Goal: Task Accomplishment & Management: Manage account settings

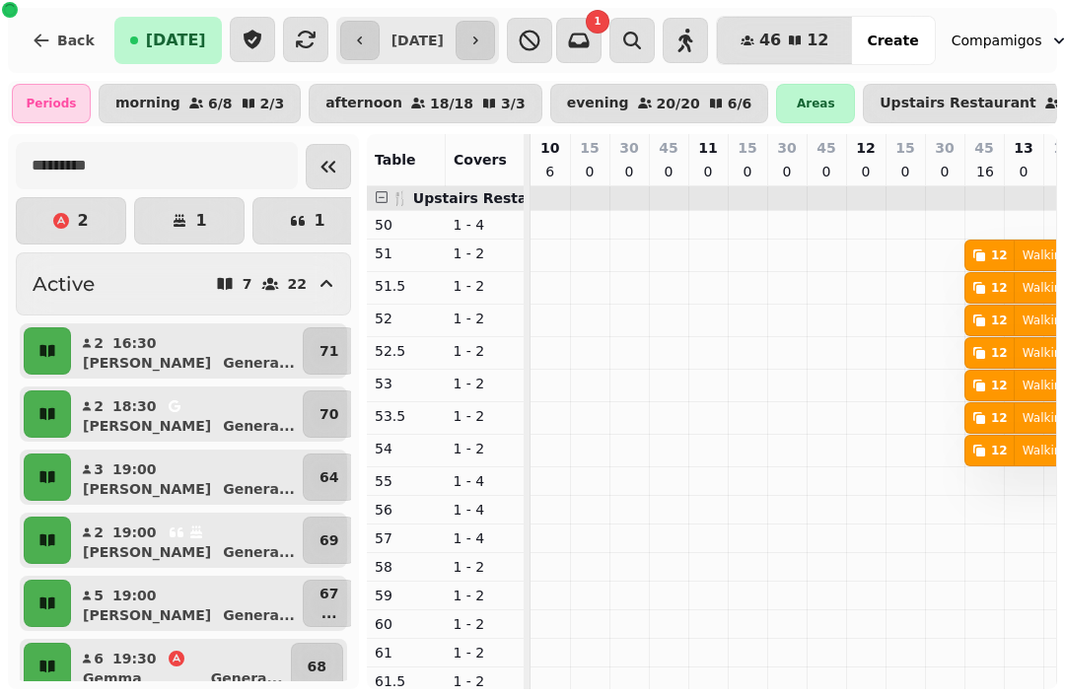
scroll to position [0, 1368]
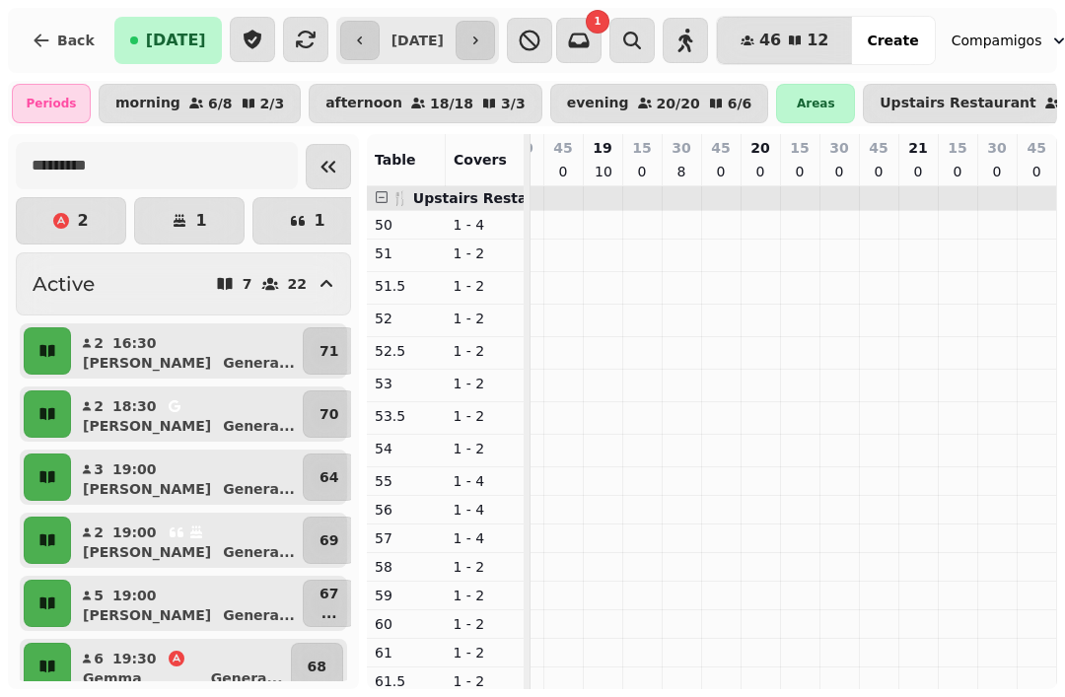
click at [43, 374] on button "button" at bounding box center [47, 351] width 47 height 47
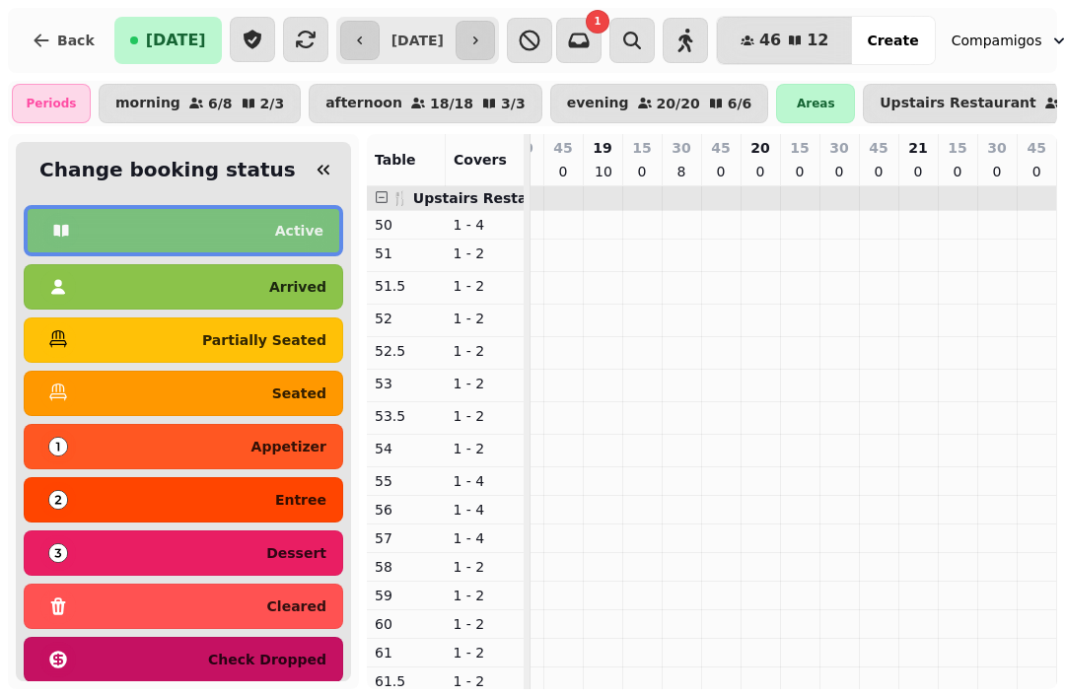
scroll to position [0, 1013]
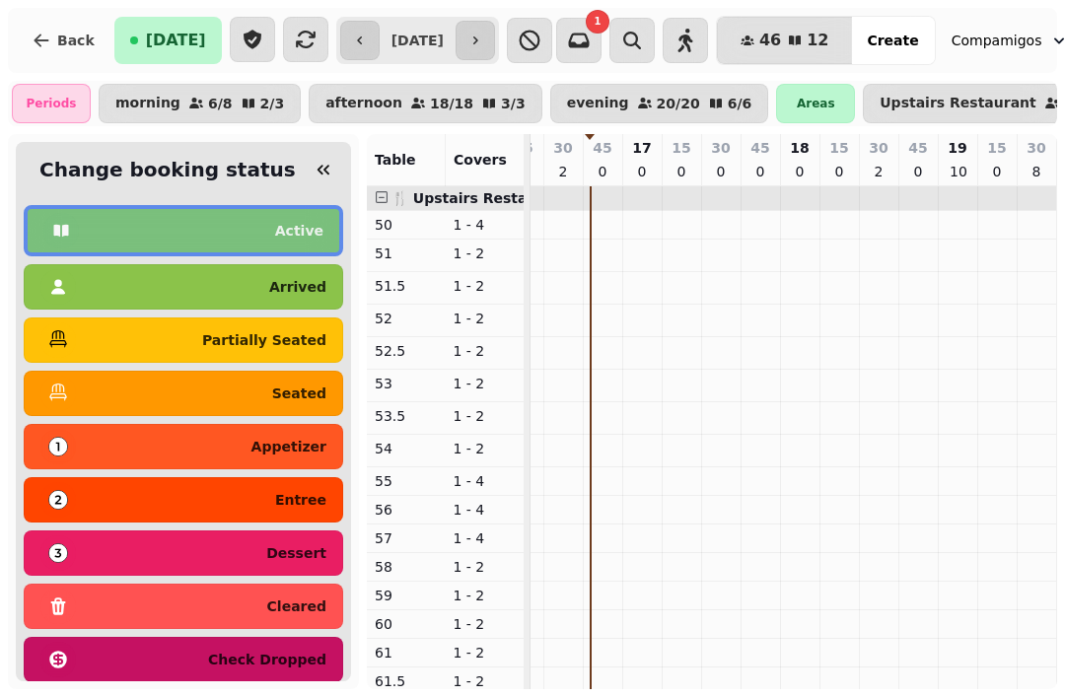
click at [210, 403] on div "seated" at bounding box center [183, 394] width 286 height 32
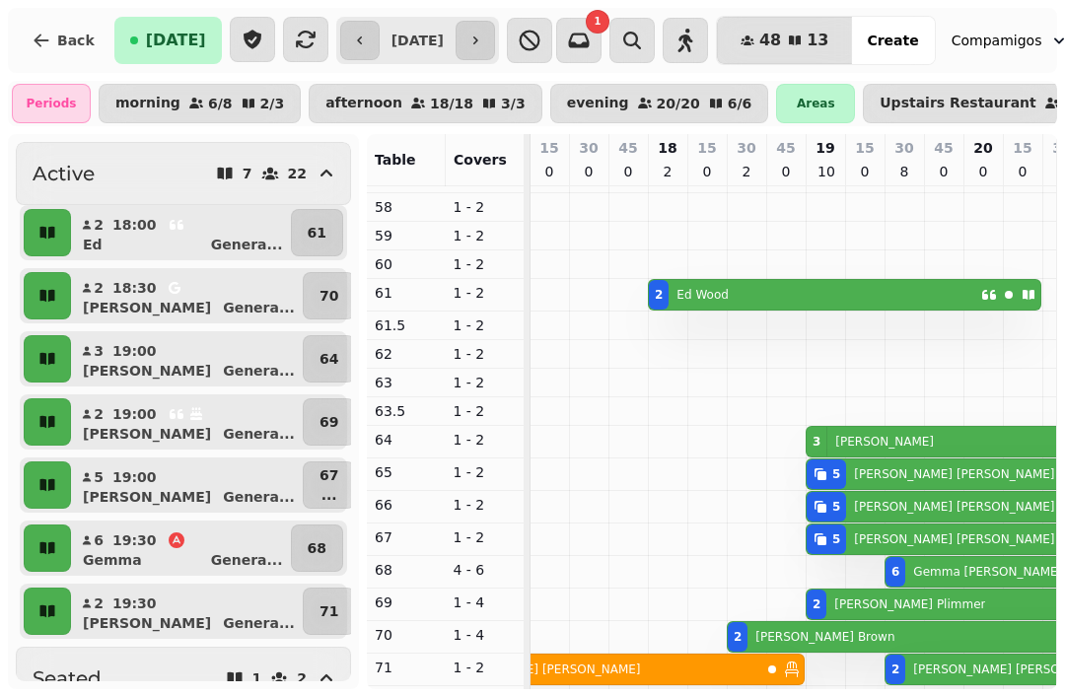
scroll to position [0, 1148]
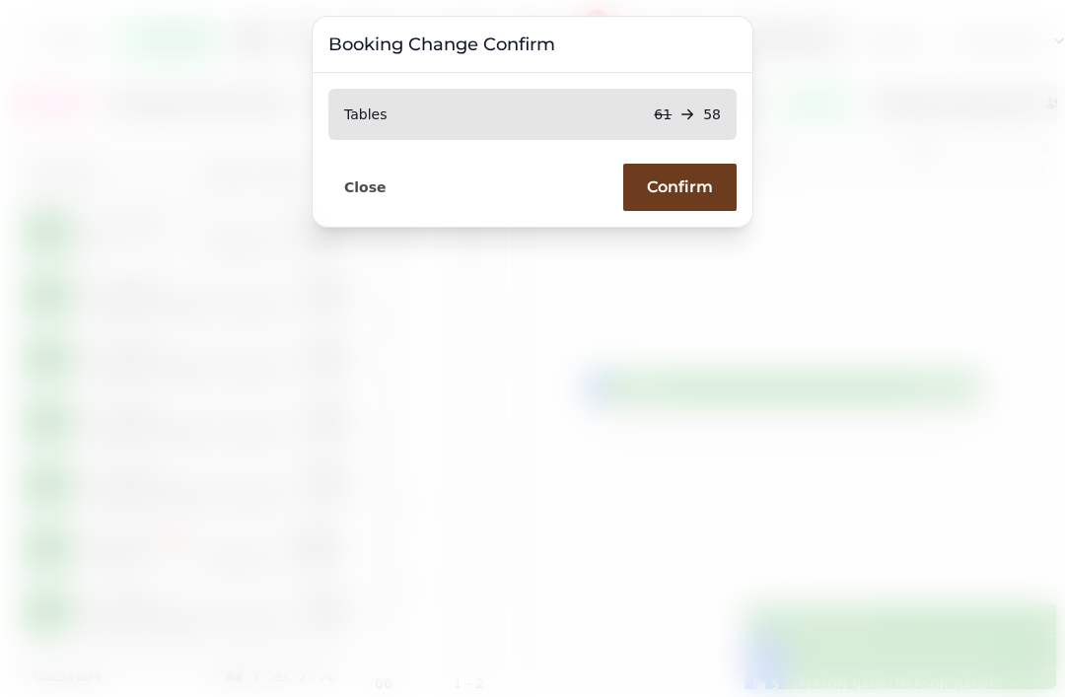
click at [666, 184] on span "Confirm" at bounding box center [680, 188] width 66 height 16
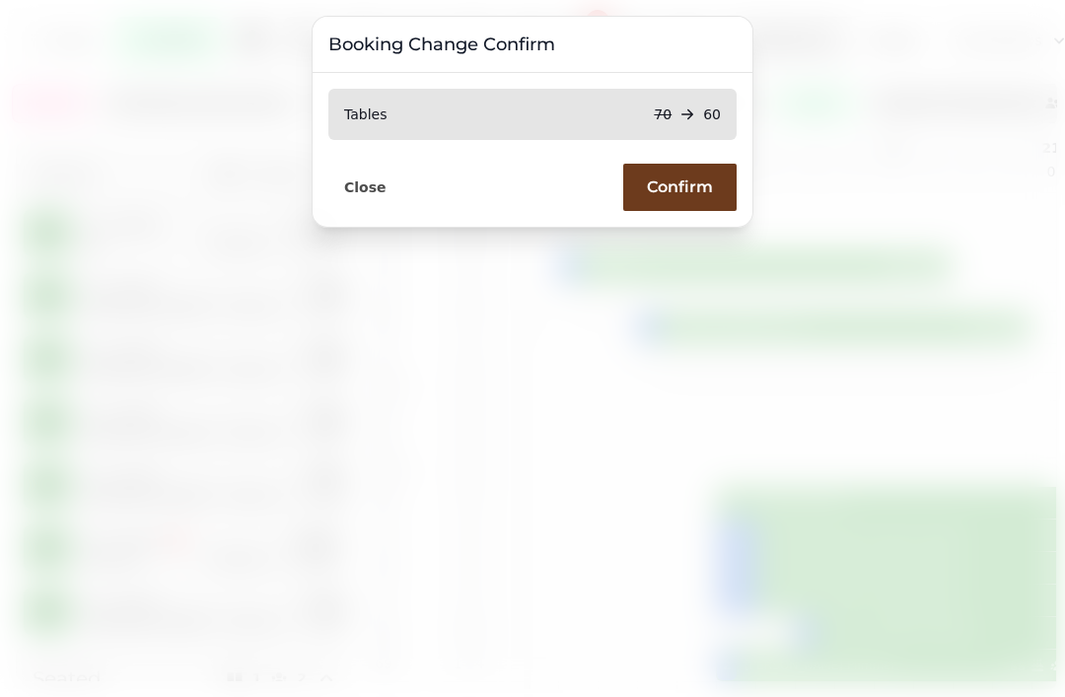
click at [668, 195] on span "Confirm" at bounding box center [680, 188] width 66 height 16
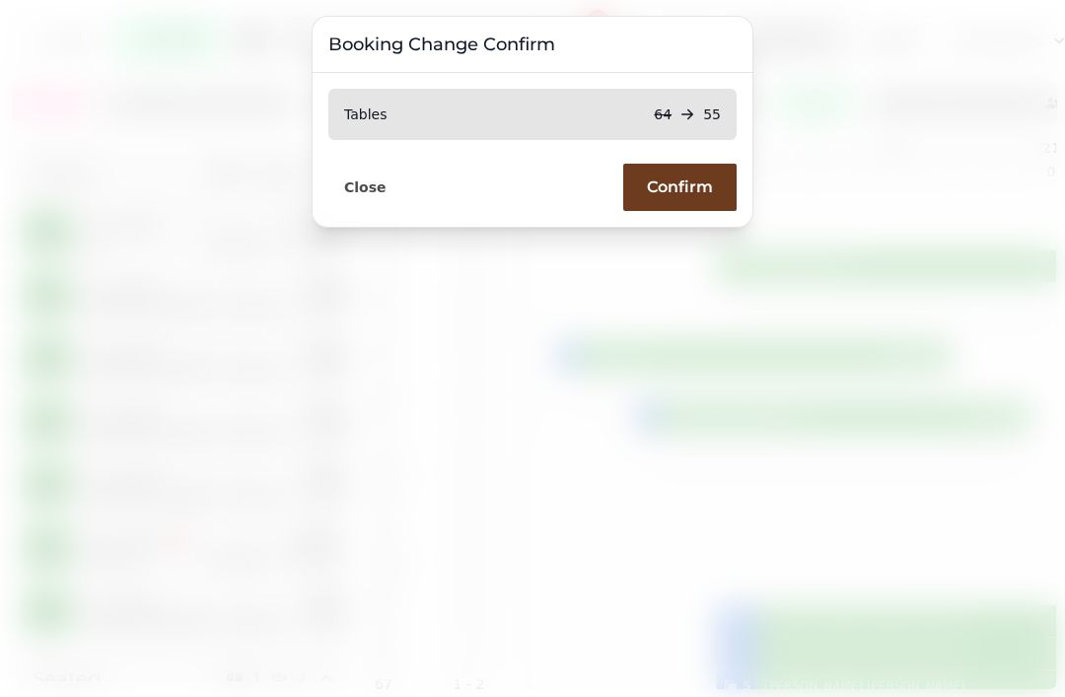
click at [682, 193] on span "Confirm" at bounding box center [680, 188] width 66 height 16
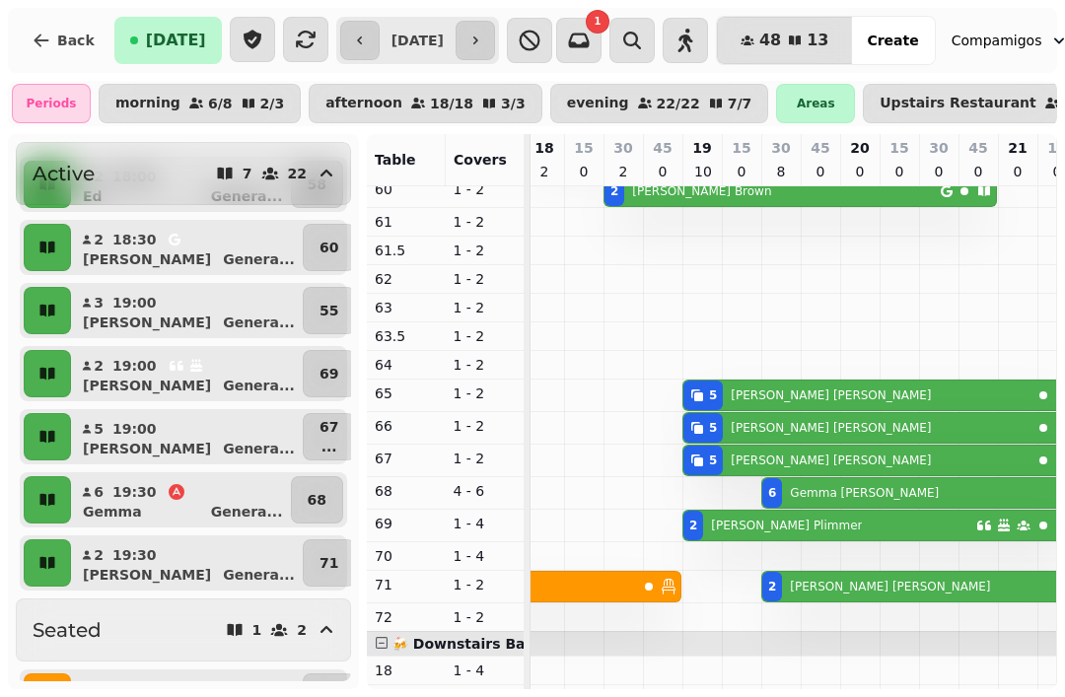
click at [240, 359] on button "2 19:00 Juliette Genera ..." at bounding box center [187, 373] width 224 height 47
select select "**********"
select select "*"
select select "****"
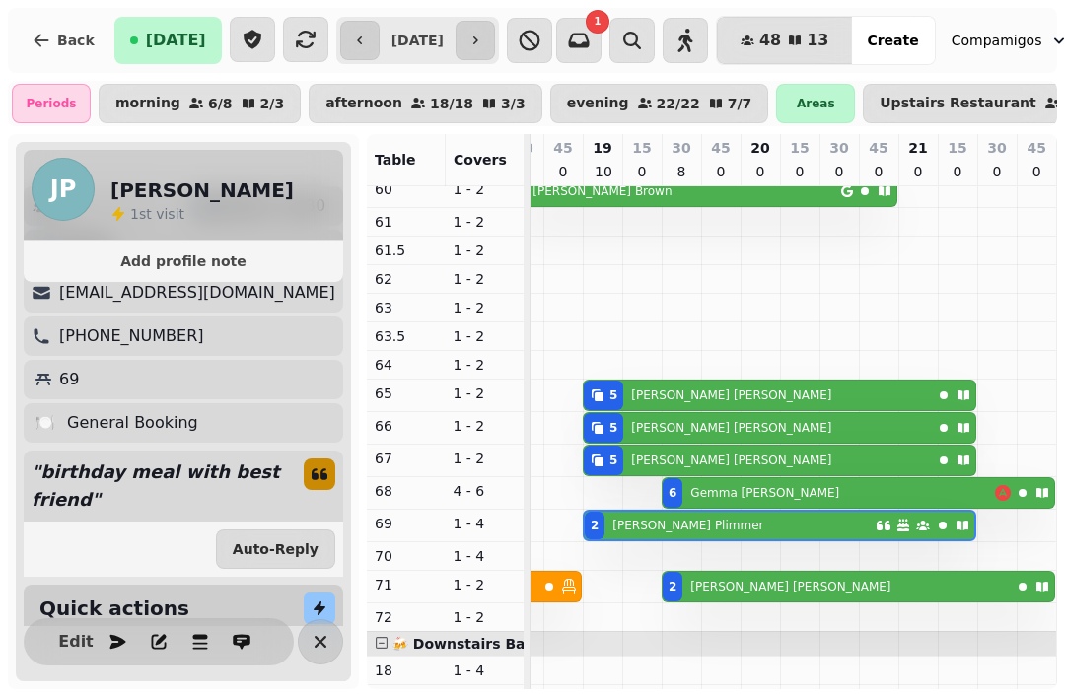
click at [303, 638] on button "button" at bounding box center [320, 642] width 45 height 45
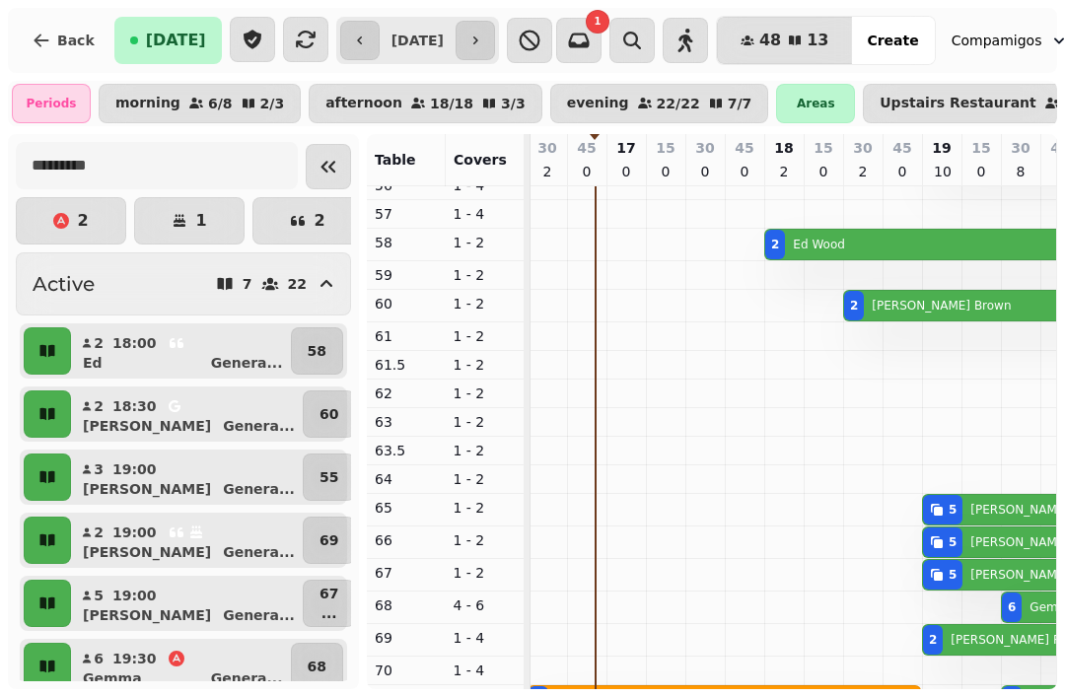
scroll to position [0, 0]
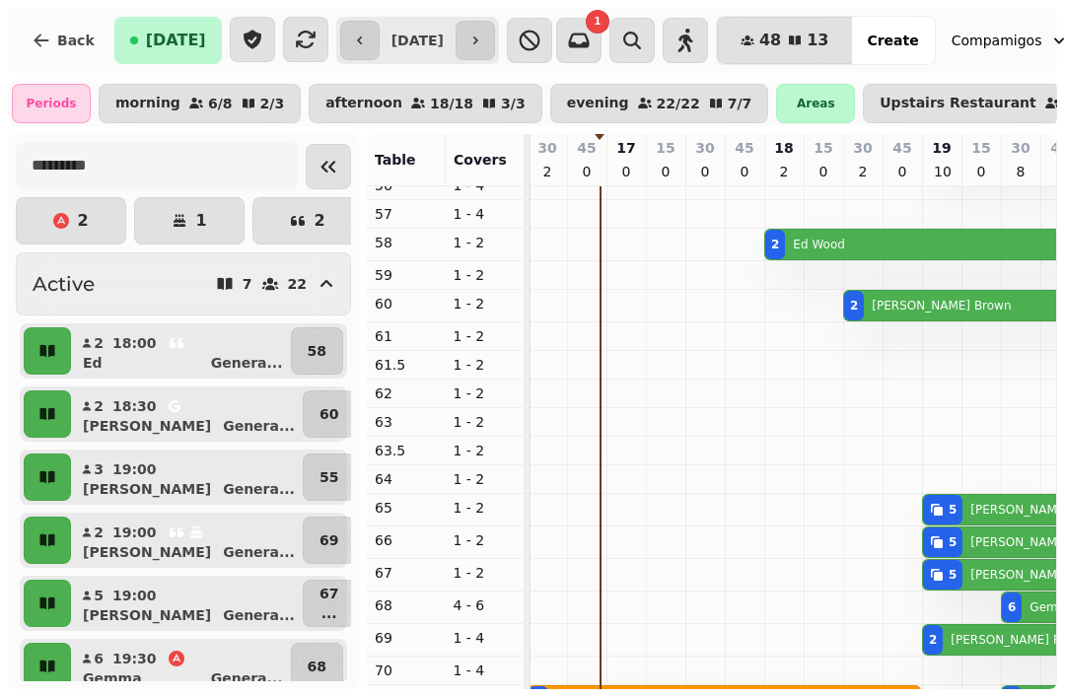
click at [602, 60] on button "button" at bounding box center [578, 40] width 45 height 45
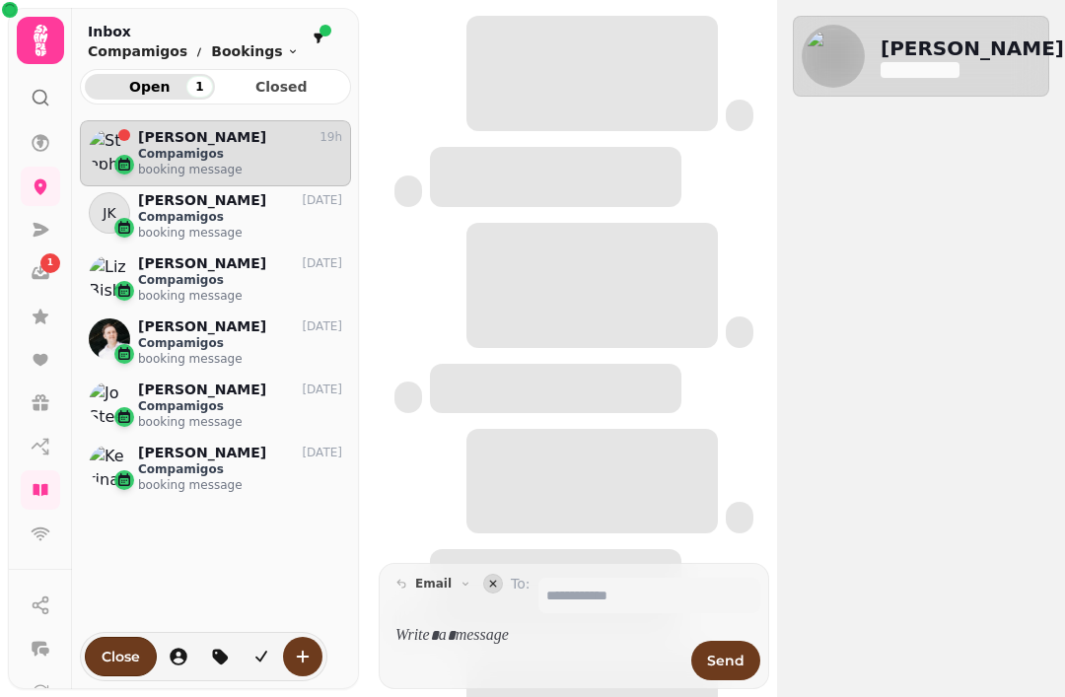
scroll to position [560, 271]
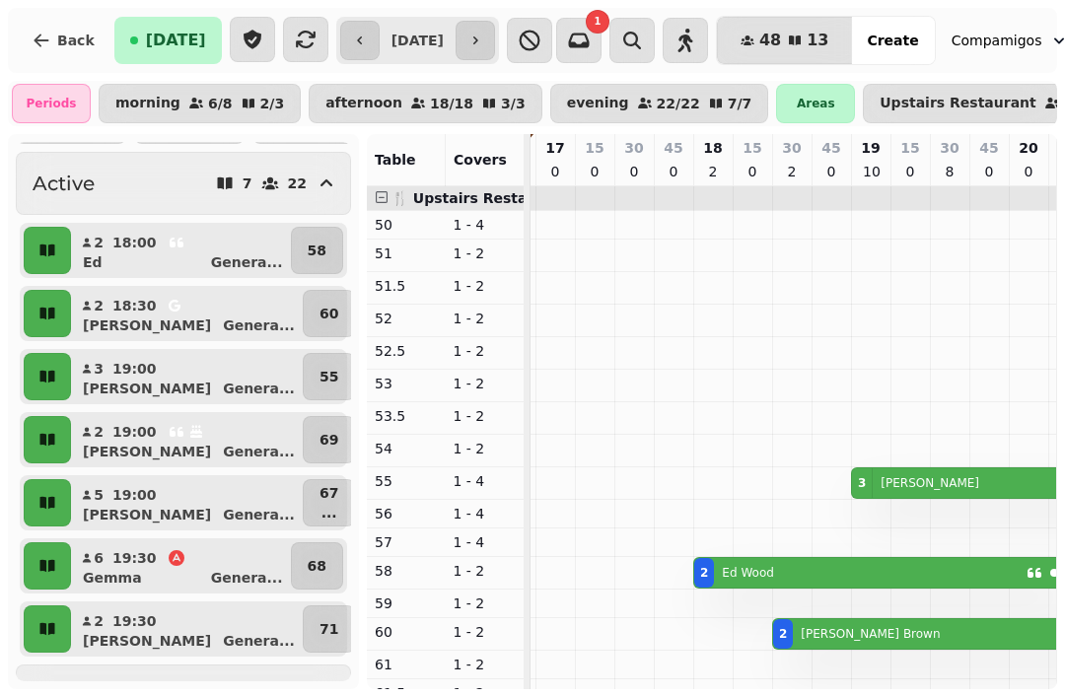
scroll to position [107, 0]
